Goal: Information Seeking & Learning: Learn about a topic

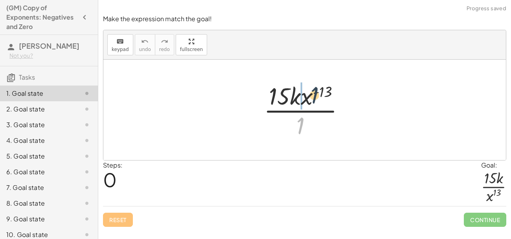
drag, startPoint x: 301, startPoint y: 118, endPoint x: 313, endPoint y: 87, distance: 33.2
click at [313, 87] on div at bounding box center [308, 110] width 96 height 61
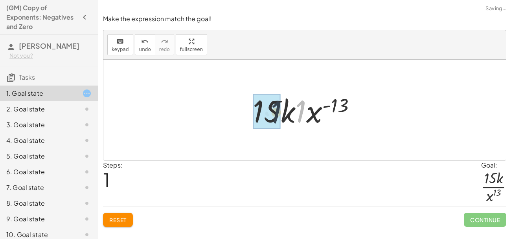
drag, startPoint x: 303, startPoint y: 108, endPoint x: 274, endPoint y: 109, distance: 28.3
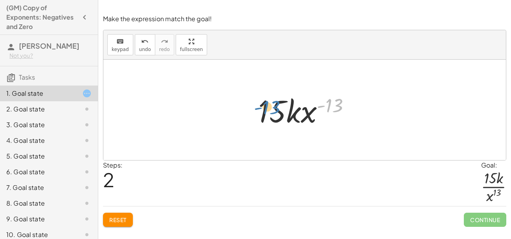
drag, startPoint x: 328, startPoint y: 107, endPoint x: 263, endPoint y: 109, distance: 64.9
click at [263, 109] on div at bounding box center [307, 110] width 106 height 41
drag, startPoint x: 311, startPoint y: 111, endPoint x: 306, endPoint y: 131, distance: 20.3
click at [306, 131] on div "· 15 · k · x ( - 13 ) · 1 · 15 · k · 1 · x ( - 13 ) · x ( - 13 ) · 15 · k · x (…" at bounding box center [305, 110] width 116 height 44
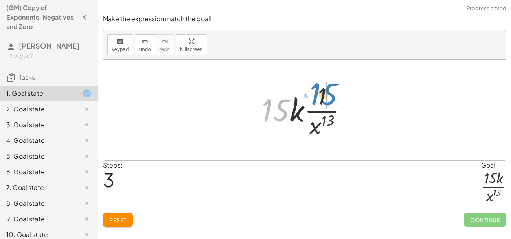
drag, startPoint x: 277, startPoint y: 110, endPoint x: 324, endPoint y: 94, distance: 49.9
click at [324, 94] on div at bounding box center [307, 110] width 99 height 61
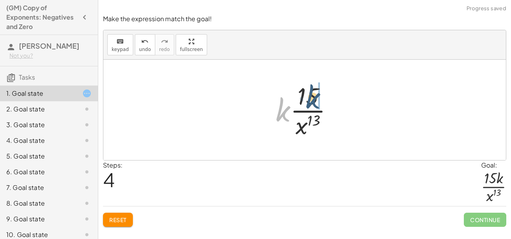
drag, startPoint x: 281, startPoint y: 111, endPoint x: 317, endPoint y: 96, distance: 38.4
click at [317, 96] on div at bounding box center [308, 110] width 72 height 61
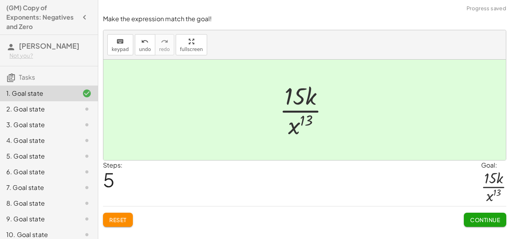
click at [492, 225] on button "Continue" at bounding box center [485, 220] width 42 height 14
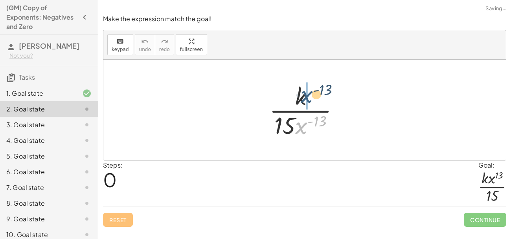
drag, startPoint x: 302, startPoint y: 129, endPoint x: 306, endPoint y: 97, distance: 31.7
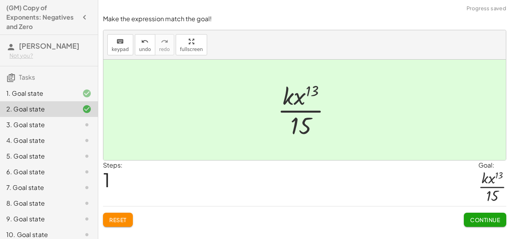
click at [489, 225] on button "Continue" at bounding box center [485, 220] width 42 height 14
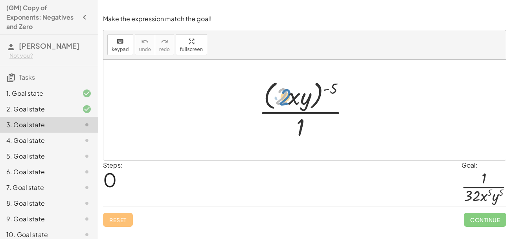
click at [278, 97] on div at bounding box center [307, 110] width 105 height 64
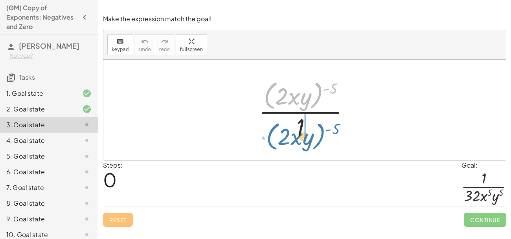
drag, startPoint x: 270, startPoint y: 86, endPoint x: 273, endPoint y: 126, distance: 39.8
click at [273, 126] on div at bounding box center [307, 110] width 105 height 64
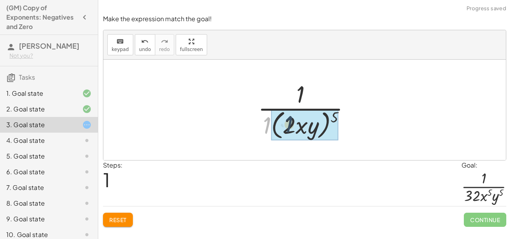
drag, startPoint x: 265, startPoint y: 126, endPoint x: 288, endPoint y: 126, distance: 22.8
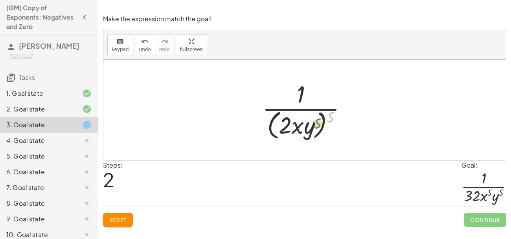
drag, startPoint x: 330, startPoint y: 118, endPoint x: 317, endPoint y: 123, distance: 14.3
click at [317, 123] on div at bounding box center [307, 110] width 99 height 64
drag, startPoint x: 333, startPoint y: 115, endPoint x: 313, endPoint y: 115, distance: 19.7
click at [313, 115] on div at bounding box center [307, 110] width 99 height 64
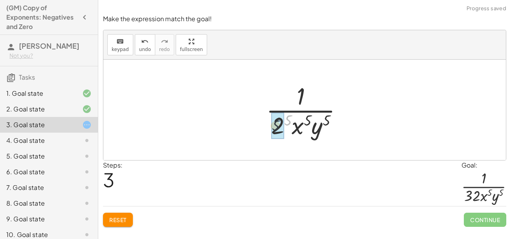
drag, startPoint x: 289, startPoint y: 120, endPoint x: 275, endPoint y: 127, distance: 16.2
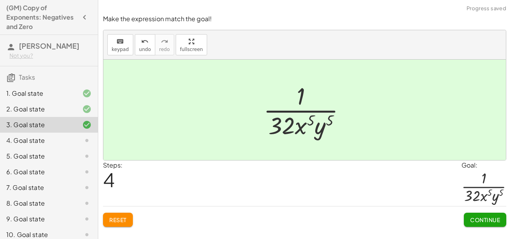
click at [479, 220] on span "Continue" at bounding box center [485, 220] width 30 height 7
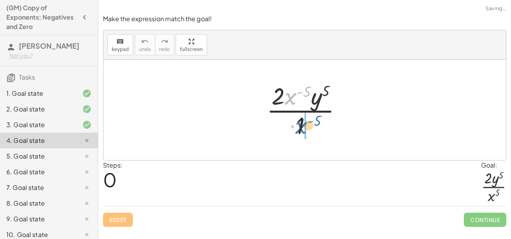
drag, startPoint x: 286, startPoint y: 97, endPoint x: 297, endPoint y: 127, distance: 31.3
click at [297, 127] on div at bounding box center [308, 110] width 90 height 61
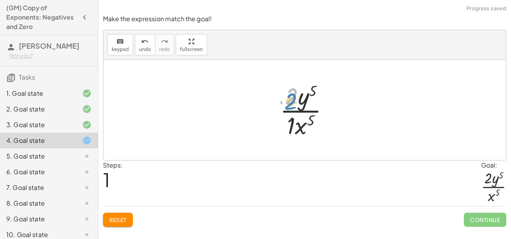
click at [293, 100] on div at bounding box center [307, 110] width 63 height 61
drag, startPoint x: 293, startPoint y: 123, endPoint x: 299, endPoint y: 126, distance: 7.4
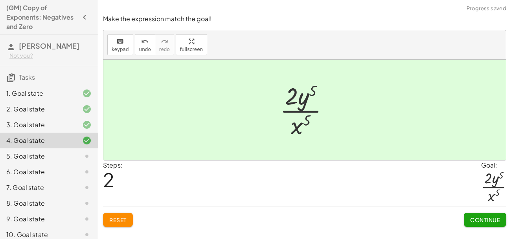
click at [498, 223] on span "Continue" at bounding box center [485, 220] width 30 height 7
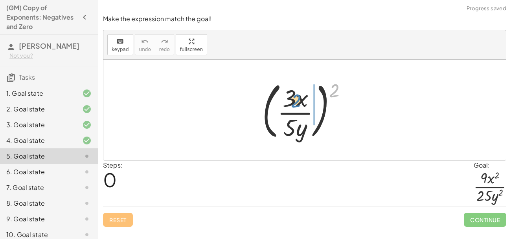
drag, startPoint x: 332, startPoint y: 83, endPoint x: 294, endPoint y: 93, distance: 39.3
click at [294, 93] on div at bounding box center [307, 109] width 99 height 65
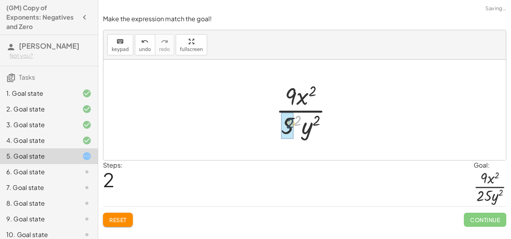
drag, startPoint x: 296, startPoint y: 116, endPoint x: 284, endPoint y: 120, distance: 12.4
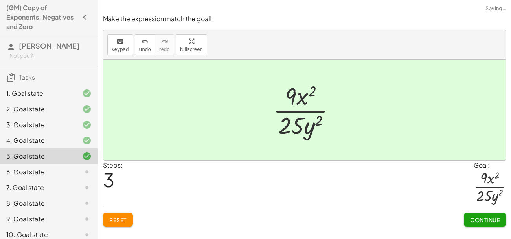
click at [472, 217] on span "Continue" at bounding box center [485, 220] width 30 height 7
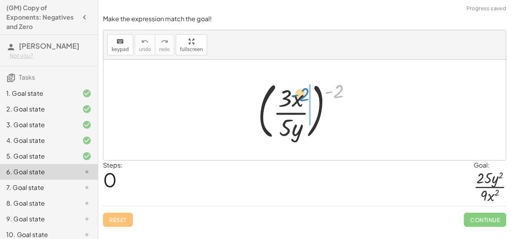
drag, startPoint x: 339, startPoint y: 93, endPoint x: 305, endPoint y: 93, distance: 33.4
click at [305, 93] on div at bounding box center [308, 109] width 108 height 65
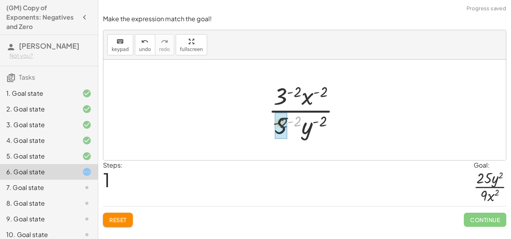
drag, startPoint x: 298, startPoint y: 119, endPoint x: 281, endPoint y: 121, distance: 17.0
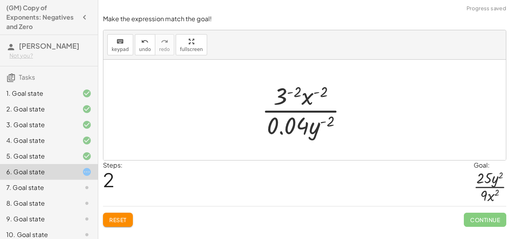
click at [116, 222] on span "Reset" at bounding box center [117, 220] width 17 height 7
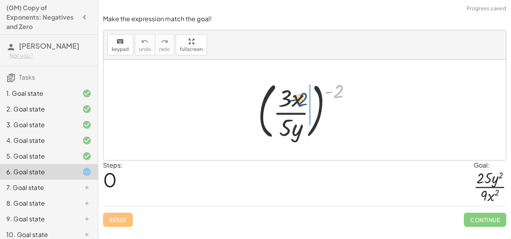
drag, startPoint x: 342, startPoint y: 85, endPoint x: 304, endPoint y: 93, distance: 38.6
click at [304, 93] on div at bounding box center [308, 109] width 108 height 65
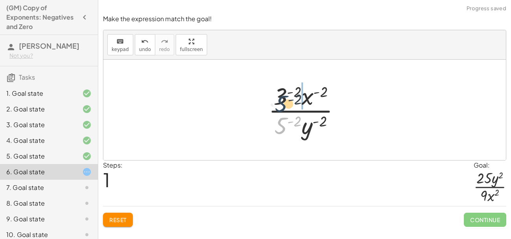
drag, startPoint x: 284, startPoint y: 125, endPoint x: 284, endPoint y: 95, distance: 29.9
click at [284, 95] on div at bounding box center [308, 110] width 86 height 61
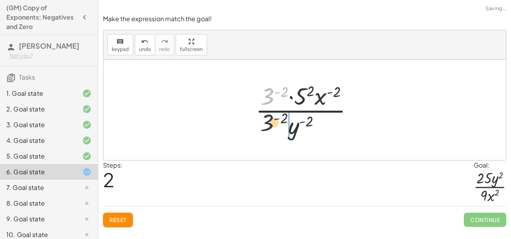
drag, startPoint x: 271, startPoint y: 93, endPoint x: 270, endPoint y: 130, distance: 37.0
click at [270, 130] on div at bounding box center [308, 110] width 112 height 61
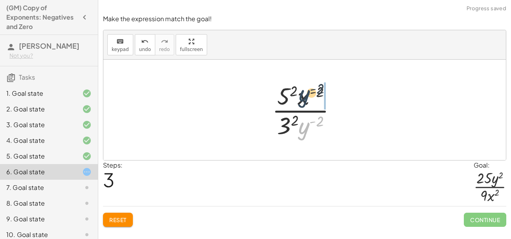
drag, startPoint x: 308, startPoint y: 127, endPoint x: 308, endPoint y: 94, distance: 33.4
click at [308, 94] on div at bounding box center [307, 110] width 79 height 61
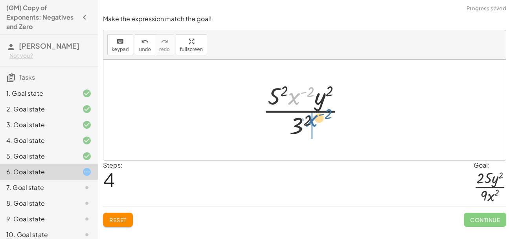
drag, startPoint x: 293, startPoint y: 96, endPoint x: 315, endPoint y: 125, distance: 35.4
click at [315, 125] on div at bounding box center [308, 110] width 98 height 61
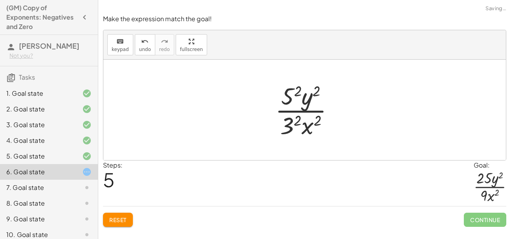
click at [318, 120] on div at bounding box center [307, 110] width 73 height 61
drag, startPoint x: 296, startPoint y: 119, endPoint x: 289, endPoint y: 122, distance: 7.9
drag, startPoint x: 296, startPoint y: 90, endPoint x: 289, endPoint y: 92, distance: 7.2
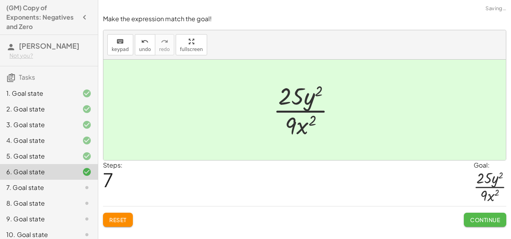
click at [484, 217] on span "Continue" at bounding box center [485, 220] width 30 height 7
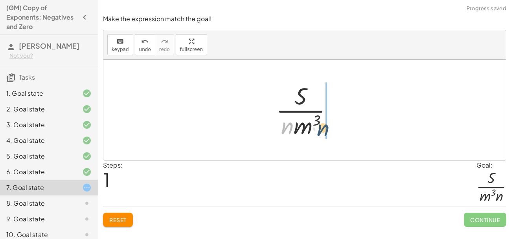
drag, startPoint x: 291, startPoint y: 128, endPoint x: 330, endPoint y: 131, distance: 39.4
click at [330, 131] on div at bounding box center [307, 110] width 71 height 61
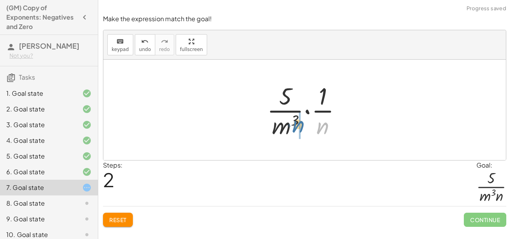
drag, startPoint x: 324, startPoint y: 125, endPoint x: 299, endPoint y: 124, distance: 25.2
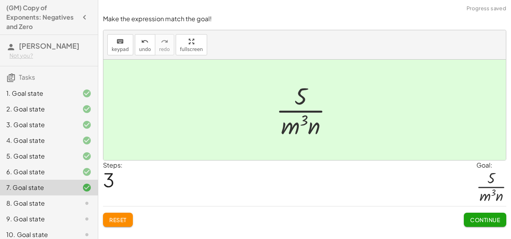
click at [473, 210] on div "Continue" at bounding box center [485, 217] width 42 height 20
click at [473, 215] on button "Continue" at bounding box center [485, 220] width 42 height 14
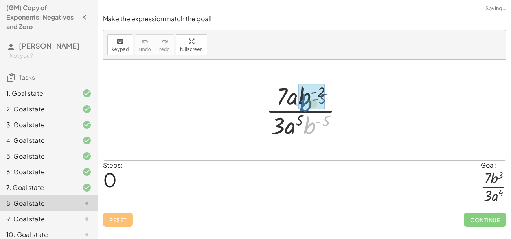
drag, startPoint x: 307, startPoint y: 126, endPoint x: 304, endPoint y: 92, distance: 33.6
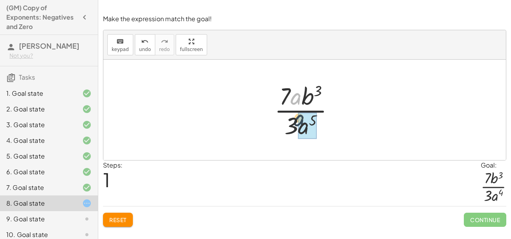
drag, startPoint x: 292, startPoint y: 96, endPoint x: 296, endPoint y: 123, distance: 28.3
click at [296, 123] on div at bounding box center [308, 110] width 74 height 61
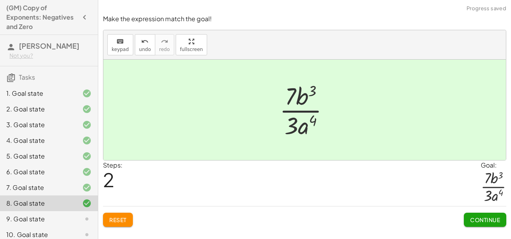
click at [475, 225] on button "Continue" at bounding box center [485, 220] width 42 height 14
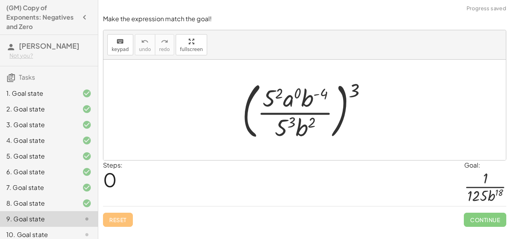
scroll to position [132, 0]
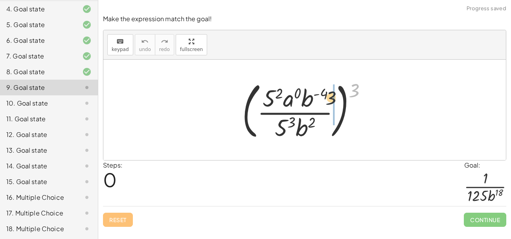
drag, startPoint x: 355, startPoint y: 90, endPoint x: 315, endPoint y: 103, distance: 41.7
click at [315, 103] on div at bounding box center [307, 109] width 139 height 65
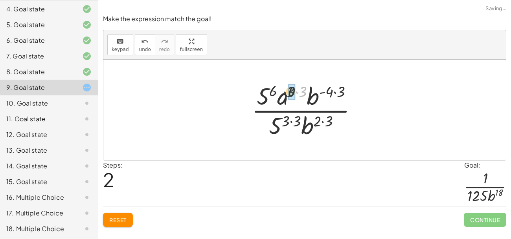
drag, startPoint x: 302, startPoint y: 91, endPoint x: 287, endPoint y: 91, distance: 14.2
click at [287, 91] on div at bounding box center [308, 110] width 120 height 61
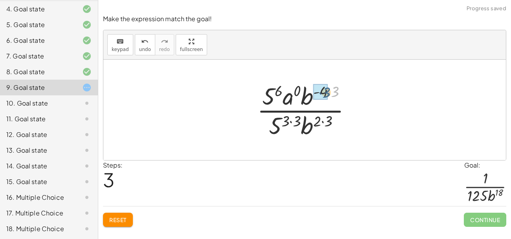
drag, startPoint x: 339, startPoint y: 90, endPoint x: 329, endPoint y: 91, distance: 9.9
click at [329, 91] on div at bounding box center [307, 110] width 109 height 61
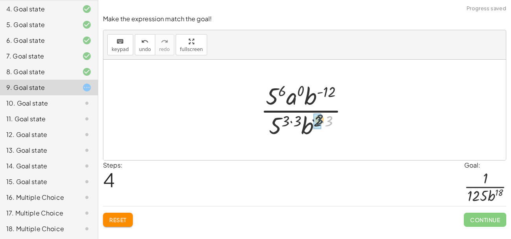
drag, startPoint x: 330, startPoint y: 121, endPoint x: 319, endPoint y: 120, distance: 10.3
drag, startPoint x: 302, startPoint y: 120, endPoint x: 293, endPoint y: 120, distance: 9.0
drag, startPoint x: 298, startPoint y: 116, endPoint x: 288, endPoint y: 123, distance: 12.0
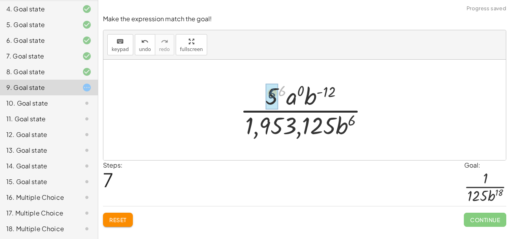
drag, startPoint x: 282, startPoint y: 90, endPoint x: 272, endPoint y: 92, distance: 10.9
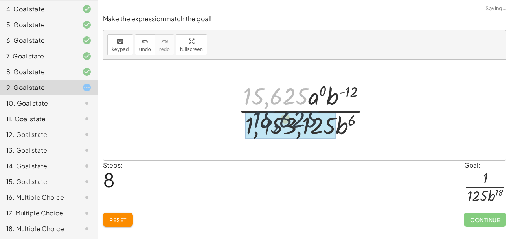
drag, startPoint x: 267, startPoint y: 96, endPoint x: 277, endPoint y: 120, distance: 26.3
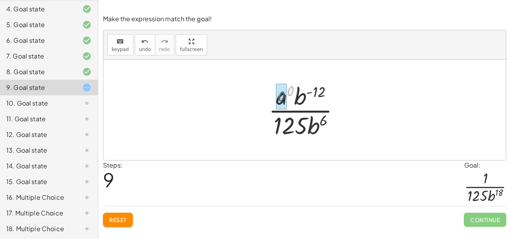
drag, startPoint x: 290, startPoint y: 93, endPoint x: 280, endPoint y: 99, distance: 11.5
click at [282, 98] on div at bounding box center [308, 110] width 86 height 61
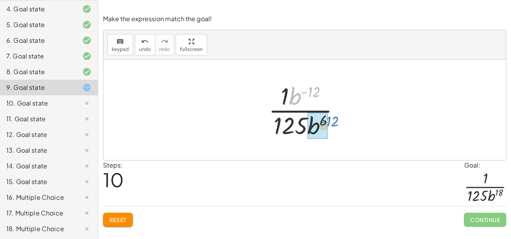
drag, startPoint x: 298, startPoint y: 102, endPoint x: 317, endPoint y: 132, distance: 35.1
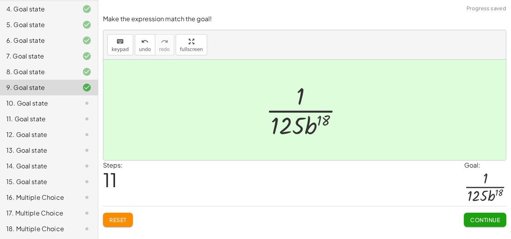
click at [491, 221] on span "Continue" at bounding box center [485, 220] width 30 height 7
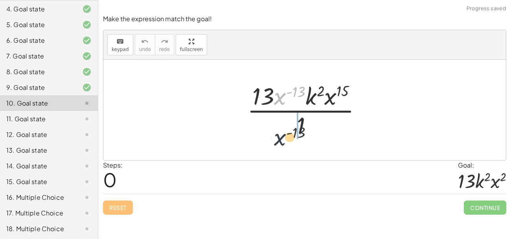
drag, startPoint x: 281, startPoint y: 98, endPoint x: 281, endPoint y: 140, distance: 42.1
click at [281, 140] on div "· x ( - 13 ) · 13 · x ( - 13 ) · k 2 · x 15 · 1" at bounding box center [305, 110] width 138 height 64
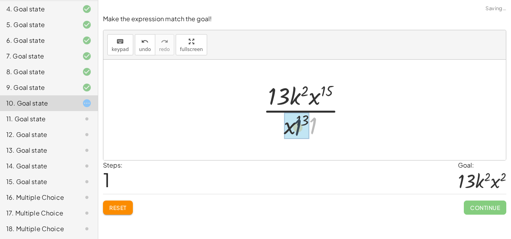
drag, startPoint x: 315, startPoint y: 123, endPoint x: 297, endPoint y: 125, distance: 18.2
drag, startPoint x: 317, startPoint y: 100, endPoint x: 287, endPoint y: 139, distance: 49.1
click at [287, 139] on div at bounding box center [307, 110] width 97 height 61
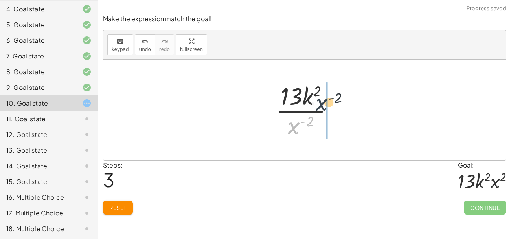
drag, startPoint x: 291, startPoint y: 130, endPoint x: 321, endPoint y: 105, distance: 38.5
click at [321, 105] on div at bounding box center [308, 110] width 72 height 61
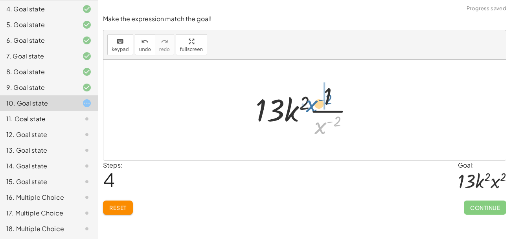
drag, startPoint x: 323, startPoint y: 129, endPoint x: 306, endPoint y: 106, distance: 28.6
click at [306, 106] on div at bounding box center [308, 110] width 112 height 61
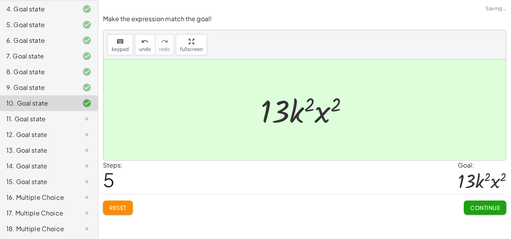
click at [484, 205] on span "Continue" at bounding box center [485, 207] width 30 height 7
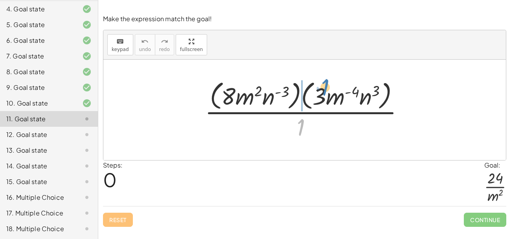
drag, startPoint x: 301, startPoint y: 127, endPoint x: 325, endPoint y: 88, distance: 45.7
click at [325, 88] on div at bounding box center [308, 110] width 214 height 64
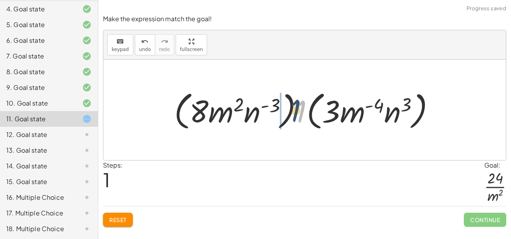
drag, startPoint x: 303, startPoint y: 100, endPoint x: 293, endPoint y: 99, distance: 10.3
click at [293, 99] on div at bounding box center [307, 110] width 275 height 45
drag, startPoint x: 175, startPoint y: 111, endPoint x: 182, endPoint y: 107, distance: 9.0
click at [182, 107] on div at bounding box center [307, 110] width 275 height 45
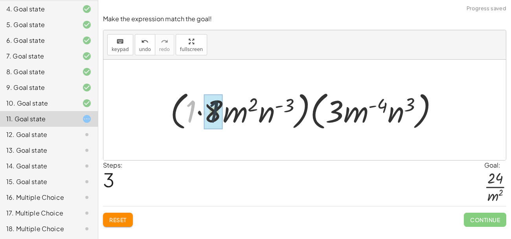
drag, startPoint x: 191, startPoint y: 109, endPoint x: 216, endPoint y: 109, distance: 24.8
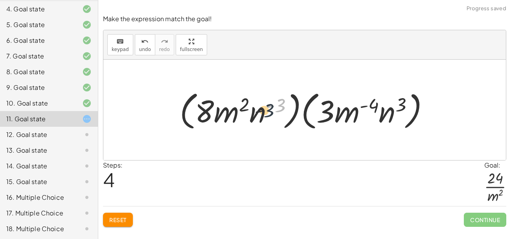
drag, startPoint x: 282, startPoint y: 104, endPoint x: 260, endPoint y: 116, distance: 24.6
click at [260, 116] on div at bounding box center [308, 110] width 264 height 45
drag, startPoint x: 258, startPoint y: 116, endPoint x: 245, endPoint y: 136, distance: 24.0
click at [245, 136] on div "· ( · 8 · m 2 · n ( - 3 ) ) · ( · 3 · m ( - 4 ) · n 3 ) · 1 · ( · 8 · m 2 · n (…" at bounding box center [304, 110] width 403 height 101
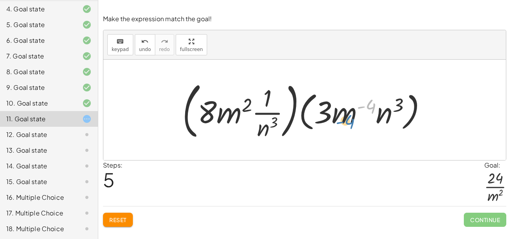
drag, startPoint x: 373, startPoint y: 103, endPoint x: 349, endPoint y: 122, distance: 30.0
click at [349, 122] on div at bounding box center [308, 109] width 259 height 65
drag, startPoint x: 369, startPoint y: 107, endPoint x: 342, endPoint y: 135, distance: 38.7
click at [342, 135] on div at bounding box center [308, 109] width 259 height 65
drag, startPoint x: 353, startPoint y: 111, endPoint x: 350, endPoint y: 136, distance: 25.4
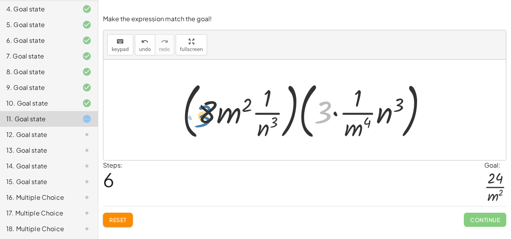
drag, startPoint x: 325, startPoint y: 113, endPoint x: 206, endPoint y: 117, distance: 118.8
click at [206, 117] on div at bounding box center [308, 109] width 259 height 65
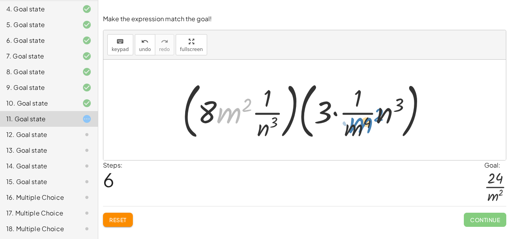
drag, startPoint x: 234, startPoint y: 114, endPoint x: 358, endPoint y: 109, distance: 124.4
click at [358, 109] on div at bounding box center [308, 109] width 259 height 65
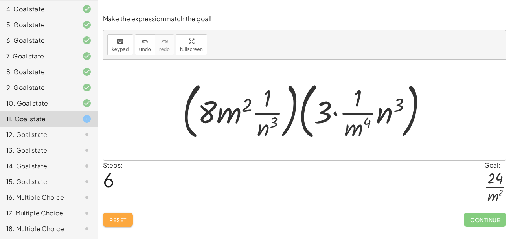
click at [115, 223] on span "Reset" at bounding box center [117, 220] width 17 height 7
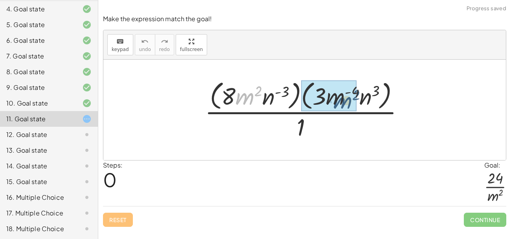
drag, startPoint x: 250, startPoint y: 101, endPoint x: 355, endPoint y: 105, distance: 104.7
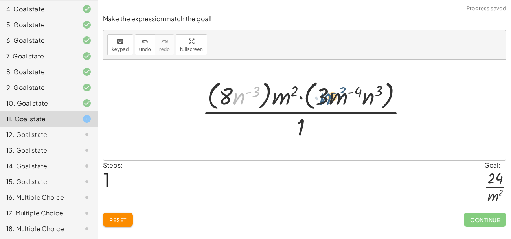
drag, startPoint x: 243, startPoint y: 96, endPoint x: 340, endPoint y: 96, distance: 96.3
click at [340, 96] on div at bounding box center [307, 110] width 219 height 64
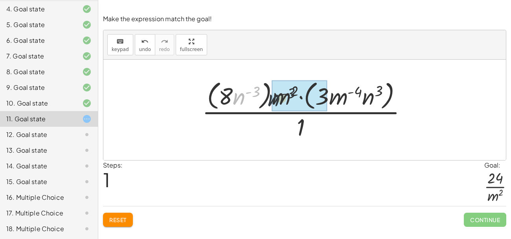
drag, startPoint x: 237, startPoint y: 98, endPoint x: 282, endPoint y: 100, distance: 44.9
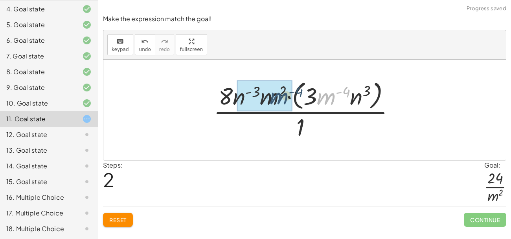
drag, startPoint x: 322, startPoint y: 97, endPoint x: 269, endPoint y: 96, distance: 53.5
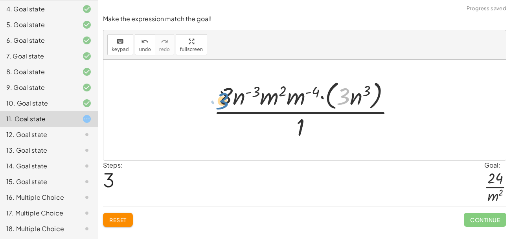
drag, startPoint x: 344, startPoint y: 94, endPoint x: 225, endPoint y: 96, distance: 119.9
click at [225, 96] on div at bounding box center [308, 110] width 196 height 64
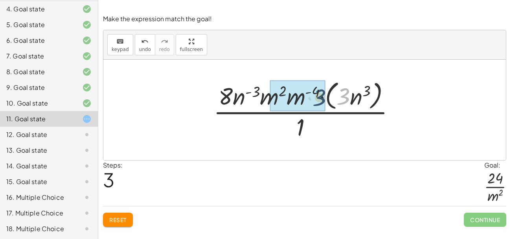
drag, startPoint x: 345, startPoint y: 92, endPoint x: 319, endPoint y: 93, distance: 26.4
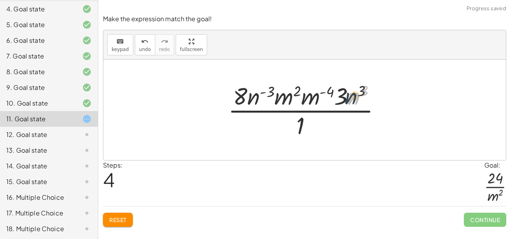
drag, startPoint x: 353, startPoint y: 98, endPoint x: 348, endPoint y: 98, distance: 5.1
click at [348, 98] on div at bounding box center [307, 110] width 167 height 61
drag, startPoint x: 340, startPoint y: 94, endPoint x: 239, endPoint y: 96, distance: 100.3
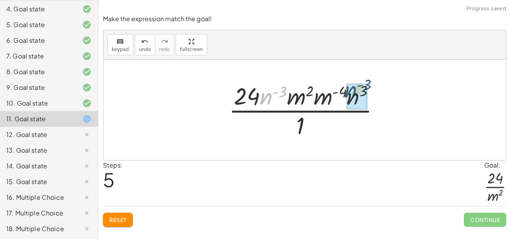
drag, startPoint x: 262, startPoint y: 99, endPoint x: 348, endPoint y: 94, distance: 85.5
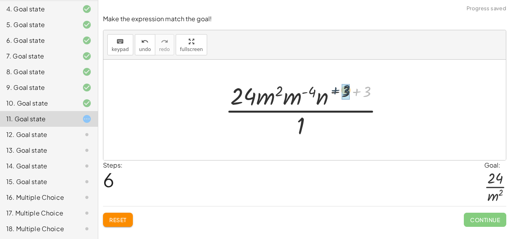
drag, startPoint x: 366, startPoint y: 93, endPoint x: 345, endPoint y: 92, distance: 21.3
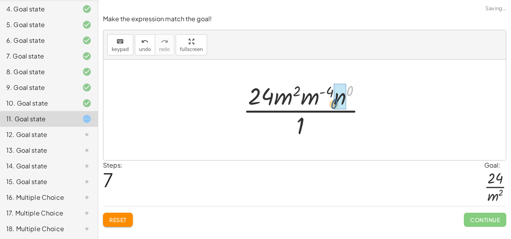
drag, startPoint x: 348, startPoint y: 92, endPoint x: 332, endPoint y: 105, distance: 20.9
click at [332, 105] on div at bounding box center [307, 110] width 137 height 61
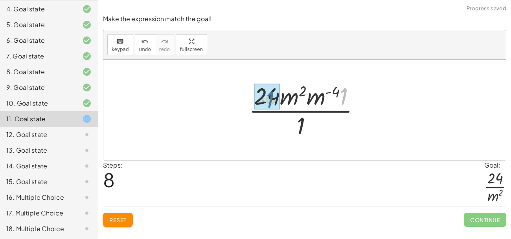
drag, startPoint x: 345, startPoint y: 99, endPoint x: 269, endPoint y: 102, distance: 76.0
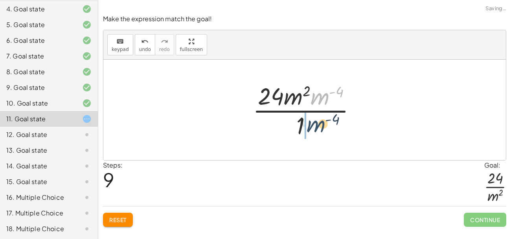
drag, startPoint x: 322, startPoint y: 98, endPoint x: 318, endPoint y: 126, distance: 28.3
click at [318, 126] on div at bounding box center [308, 110] width 118 height 61
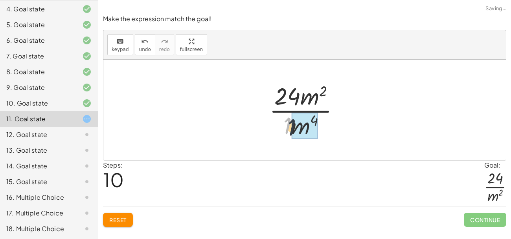
drag, startPoint x: 288, startPoint y: 125, endPoint x: 296, endPoint y: 129, distance: 8.8
drag, startPoint x: 315, startPoint y: 102, endPoint x: 294, endPoint y: 135, distance: 38.8
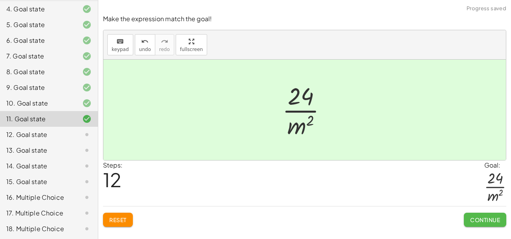
click at [481, 223] on span "Continue" at bounding box center [485, 220] width 30 height 7
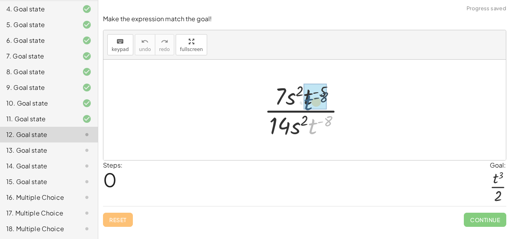
drag, startPoint x: 313, startPoint y: 123, endPoint x: 309, endPoint y: 98, distance: 24.8
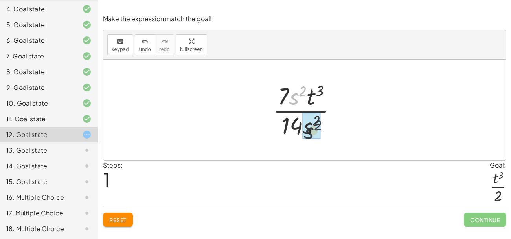
drag, startPoint x: 297, startPoint y: 97, endPoint x: 312, endPoint y: 133, distance: 38.9
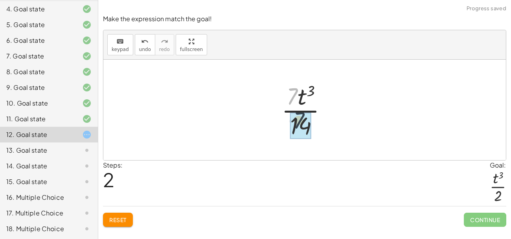
drag, startPoint x: 294, startPoint y: 95, endPoint x: 301, endPoint y: 122, distance: 27.3
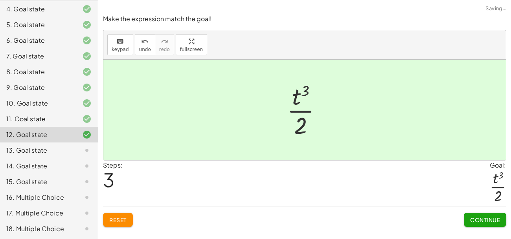
click at [476, 217] on span "Continue" at bounding box center [485, 220] width 30 height 7
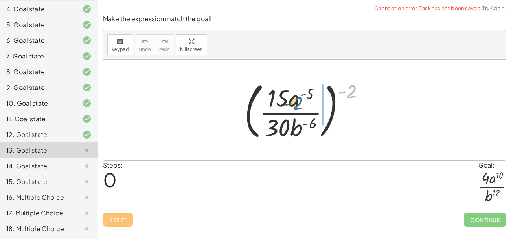
drag, startPoint x: 355, startPoint y: 95, endPoint x: 300, endPoint y: 107, distance: 55.5
click at [300, 107] on div at bounding box center [308, 109] width 134 height 65
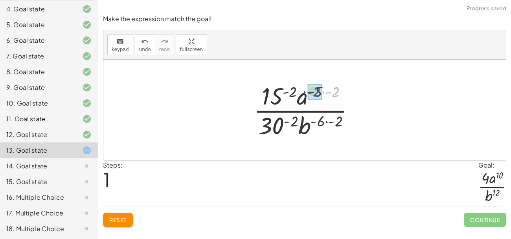
drag, startPoint x: 338, startPoint y: 93, endPoint x: 319, endPoint y: 92, distance: 18.9
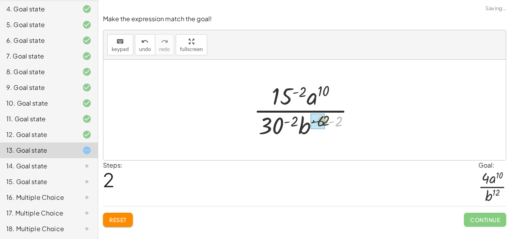
drag, startPoint x: 339, startPoint y: 120, endPoint x: 326, endPoint y: 120, distance: 13.8
click at [326, 120] on div at bounding box center [308, 110] width 116 height 61
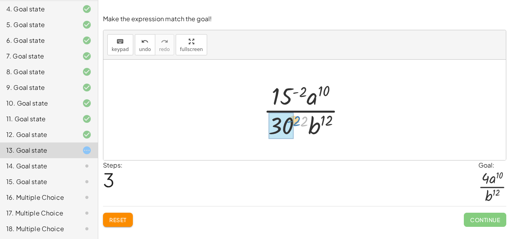
click at [300, 119] on div at bounding box center [308, 110] width 96 height 61
click at [289, 124] on div at bounding box center [308, 110] width 96 height 61
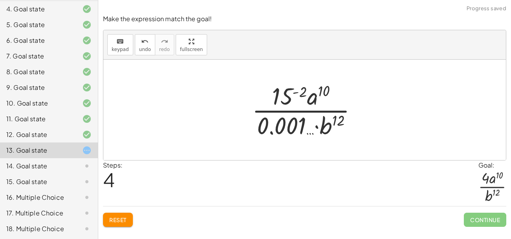
click at [294, 127] on div at bounding box center [308, 110] width 120 height 61
click at [135, 42] on button "undo undo" at bounding box center [145, 44] width 20 height 21
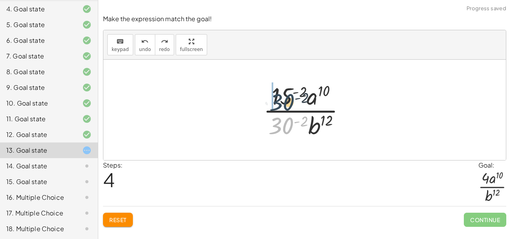
drag, startPoint x: 286, startPoint y: 125, endPoint x: 285, endPoint y: 99, distance: 26.4
click at [285, 99] on div at bounding box center [308, 110] width 96 height 61
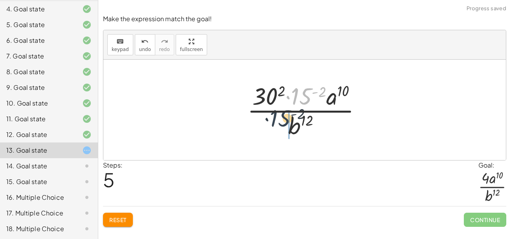
drag, startPoint x: 304, startPoint y: 98, endPoint x: 266, endPoint y: 141, distance: 57.1
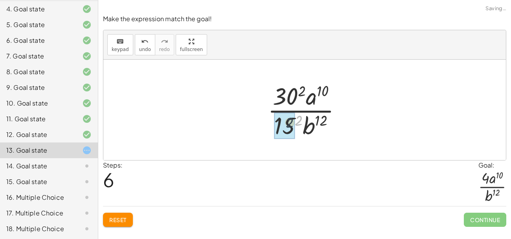
drag, startPoint x: 301, startPoint y: 118, endPoint x: 290, endPoint y: 120, distance: 11.3
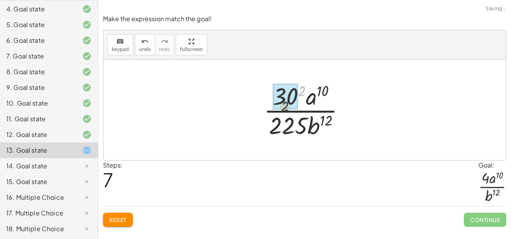
drag, startPoint x: 302, startPoint y: 91, endPoint x: 294, endPoint y: 99, distance: 12.0
click at [291, 99] on div at bounding box center [308, 110] width 96 height 61
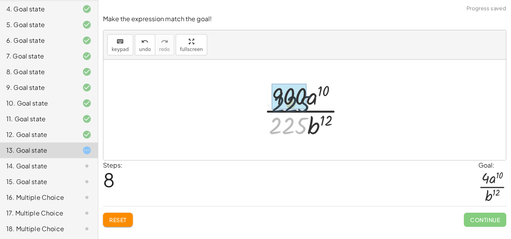
drag, startPoint x: 286, startPoint y: 133, endPoint x: 289, endPoint y: 107, distance: 25.7
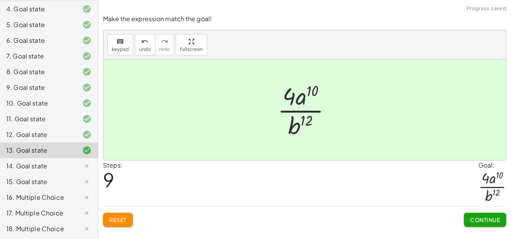
click at [496, 208] on div "Continue" at bounding box center [485, 217] width 42 height 20
click at [484, 215] on button "Continue" at bounding box center [485, 220] width 42 height 14
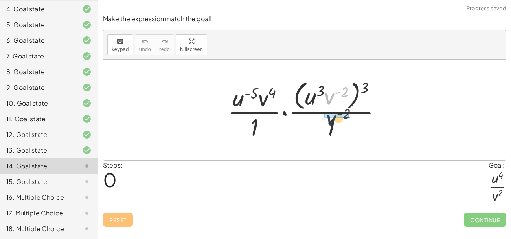
drag, startPoint x: 331, startPoint y: 99, endPoint x: 333, endPoint y: 122, distance: 22.5
click at [333, 122] on div at bounding box center [308, 110] width 168 height 64
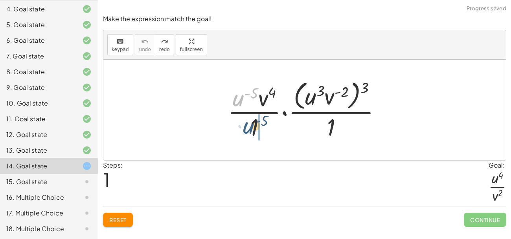
drag, startPoint x: 237, startPoint y: 97, endPoint x: 250, endPoint y: 128, distance: 33.0
click at [250, 128] on div at bounding box center [308, 110] width 168 height 64
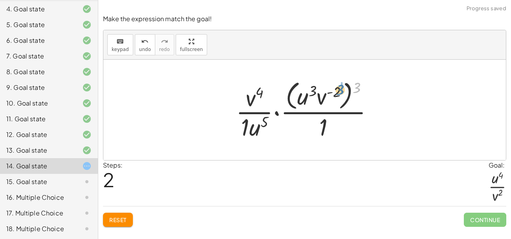
drag, startPoint x: 357, startPoint y: 87, endPoint x: 339, endPoint y: 89, distance: 17.8
click at [339, 89] on div at bounding box center [308, 110] width 152 height 64
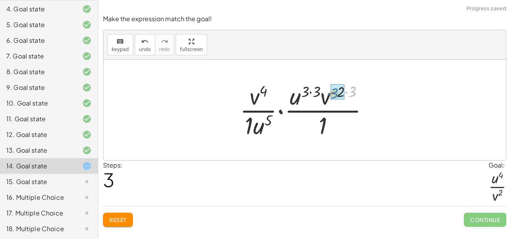
drag, startPoint x: 356, startPoint y: 90, endPoint x: 340, endPoint y: 92, distance: 16.2
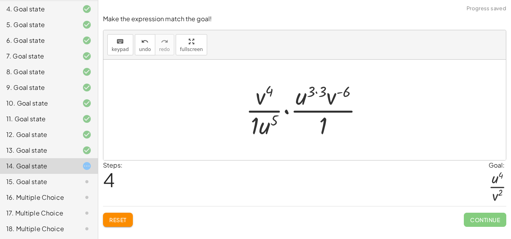
click at [345, 91] on div at bounding box center [308, 110] width 132 height 61
drag, startPoint x: 335, startPoint y: 94, endPoint x: 324, endPoint y: 130, distance: 37.4
click at [324, 130] on div at bounding box center [308, 110] width 132 height 61
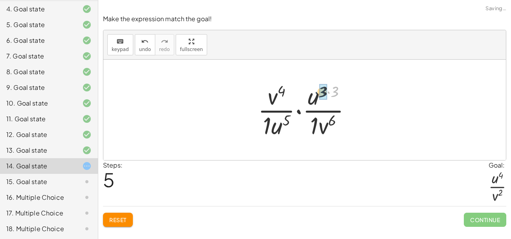
drag, startPoint x: 320, startPoint y: 88, endPoint x: 316, endPoint y: 88, distance: 4.3
click at [316, 88] on div at bounding box center [307, 110] width 107 height 61
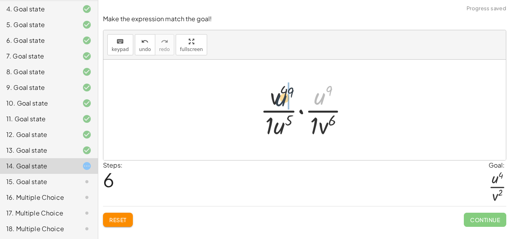
drag, startPoint x: 322, startPoint y: 99, endPoint x: 282, endPoint y: 101, distance: 39.7
click at [282, 101] on div at bounding box center [307, 110] width 103 height 61
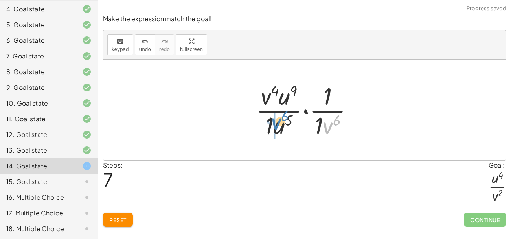
drag, startPoint x: 326, startPoint y: 118, endPoint x: 273, endPoint y: 114, distance: 53.3
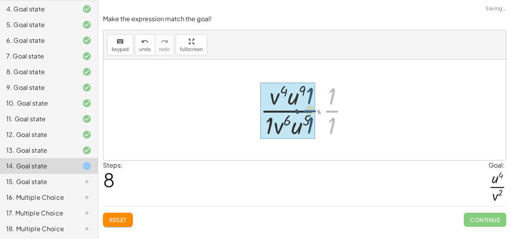
drag, startPoint x: 328, startPoint y: 109, endPoint x: 306, endPoint y: 109, distance: 22.8
drag, startPoint x: 310, startPoint y: 110, endPoint x: 296, endPoint y: 110, distance: 14.2
drag, startPoint x: 296, startPoint y: 110, endPoint x: 290, endPoint y: 96, distance: 16.2
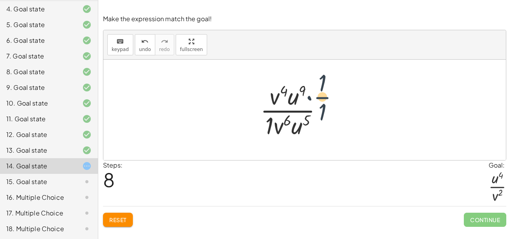
drag, startPoint x: 290, startPoint y: 96, endPoint x: 369, endPoint y: 109, distance: 80.1
drag, startPoint x: 333, startPoint y: 93, endPoint x: 300, endPoint y: 96, distance: 33.5
click at [300, 96] on div at bounding box center [307, 110] width 103 height 61
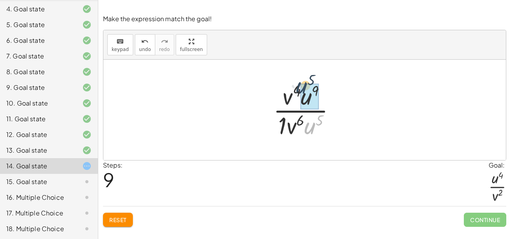
drag, startPoint x: 314, startPoint y: 129, endPoint x: 306, endPoint y: 88, distance: 41.7
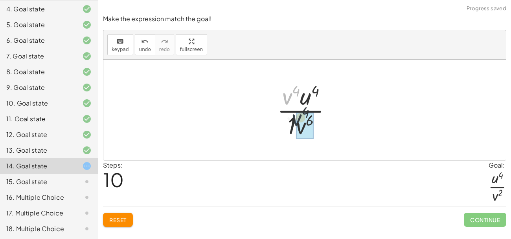
drag, startPoint x: 288, startPoint y: 97, endPoint x: 298, endPoint y: 122, distance: 26.8
drag, startPoint x: 292, startPoint y: 119, endPoint x: 299, endPoint y: 124, distance: 9.1
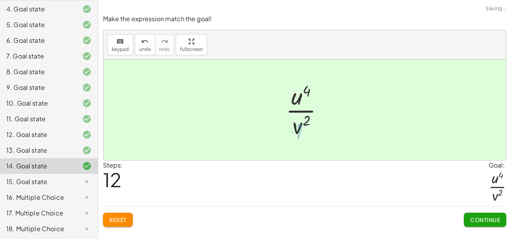
click at [485, 220] on span "Continue" at bounding box center [485, 220] width 30 height 7
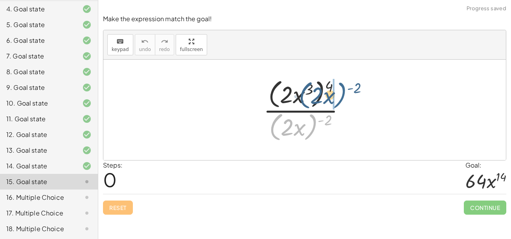
drag, startPoint x: 313, startPoint y: 120, endPoint x: 345, endPoint y: 87, distance: 46.2
click at [345, 87] on div at bounding box center [308, 110] width 96 height 68
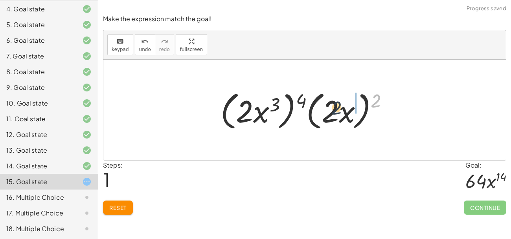
drag, startPoint x: 377, startPoint y: 95, endPoint x: 335, endPoint y: 103, distance: 42.0
click at [335, 103] on div at bounding box center [308, 110] width 182 height 45
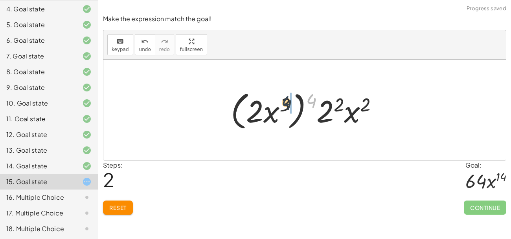
drag, startPoint x: 310, startPoint y: 98, endPoint x: 283, endPoint y: 100, distance: 27.2
click at [283, 100] on div at bounding box center [308, 110] width 162 height 45
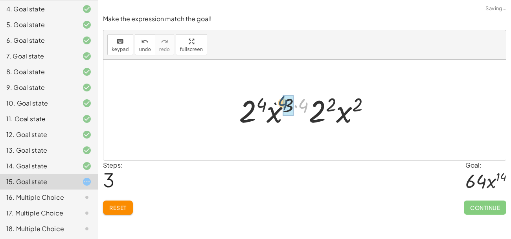
drag, startPoint x: 307, startPoint y: 108, endPoint x: 299, endPoint y: 107, distance: 8.7
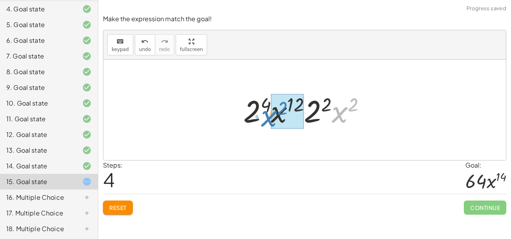
drag, startPoint x: 335, startPoint y: 114, endPoint x: 267, endPoint y: 118, distance: 68.2
click at [267, 118] on div at bounding box center [307, 110] width 136 height 41
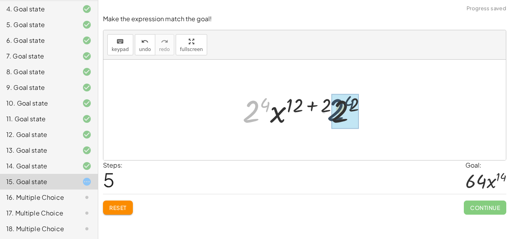
drag, startPoint x: 250, startPoint y: 114, endPoint x: 342, endPoint y: 114, distance: 92.8
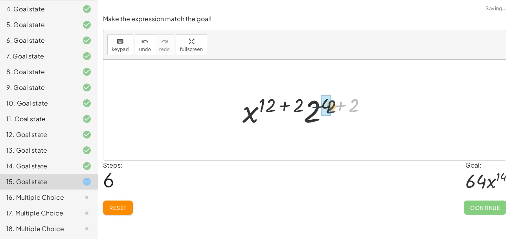
drag, startPoint x: 356, startPoint y: 105, endPoint x: 330, endPoint y: 107, distance: 26.8
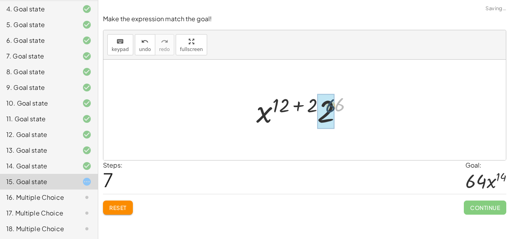
drag, startPoint x: 344, startPoint y: 105, endPoint x: 327, endPoint y: 109, distance: 18.0
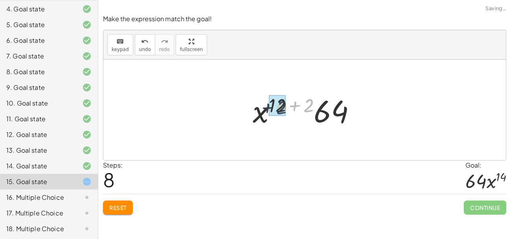
drag, startPoint x: 311, startPoint y: 101, endPoint x: 284, endPoint y: 103, distance: 27.6
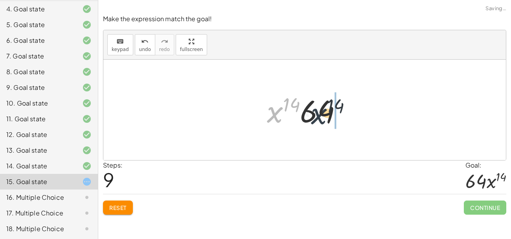
drag, startPoint x: 280, startPoint y: 115, endPoint x: 336, endPoint y: 119, distance: 56.8
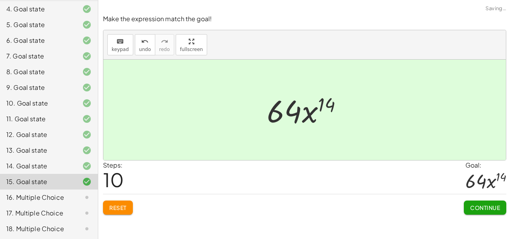
click at [473, 205] on span "Continue" at bounding box center [485, 207] width 30 height 7
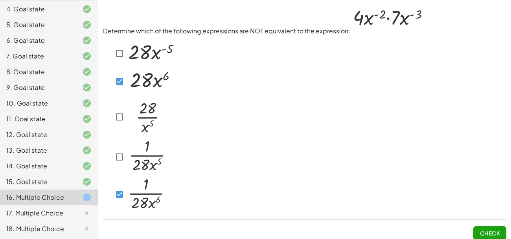
click at [244, 22] on p "Determine which of the following expressions are NOT equivalent to the expressi…" at bounding box center [304, 20] width 403 height 31
click at [201, 19] on p "Determine which of the following expressions are NOT equivalent to the expressi…" at bounding box center [304, 20] width 403 height 31
click at [492, 231] on span "Check" at bounding box center [490, 233] width 20 height 7
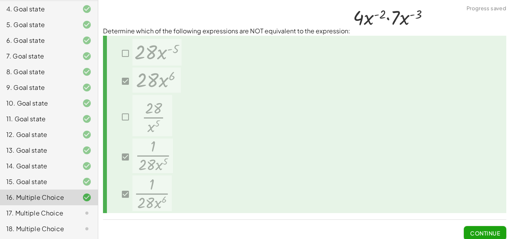
click at [492, 231] on span "Continue" at bounding box center [485, 233] width 30 height 7
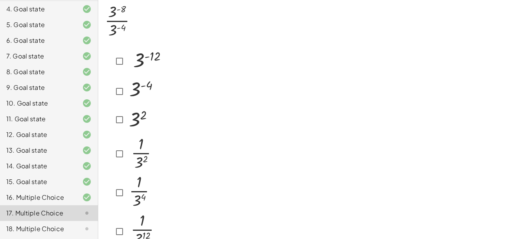
scroll to position [11, 0]
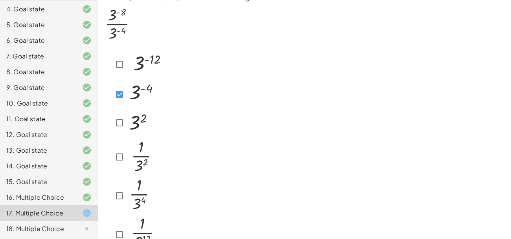
click at [152, 34] on p at bounding box center [304, 24] width 403 height 44
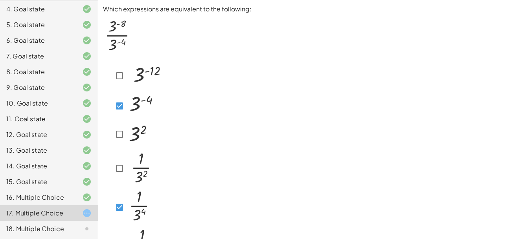
scroll to position [59, 0]
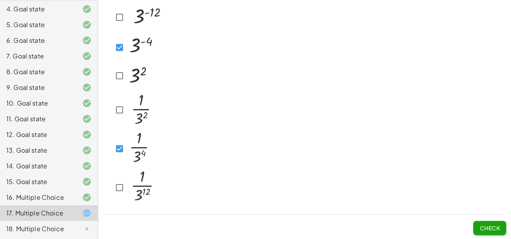
click at [487, 230] on span "Check" at bounding box center [490, 228] width 20 height 7
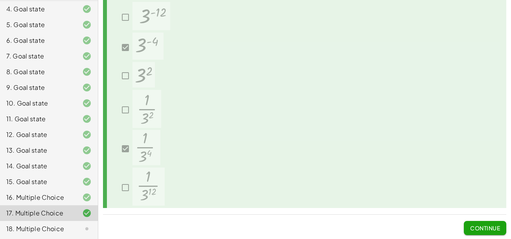
click at [487, 230] on span "Continue" at bounding box center [485, 228] width 30 height 7
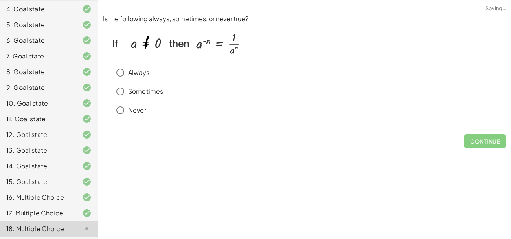
scroll to position [0, 0]
click at [481, 143] on span "Check" at bounding box center [490, 141] width 20 height 7
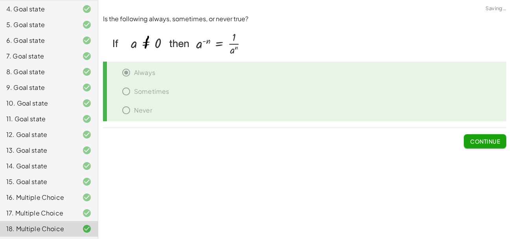
click at [481, 143] on span "Continue" at bounding box center [485, 141] width 30 height 7
